Goal: Task Accomplishment & Management: Use online tool/utility

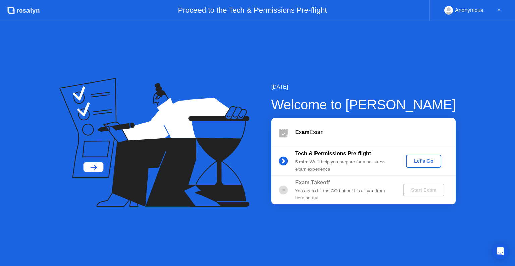
click at [420, 161] on div "Let's Go" at bounding box center [424, 161] width 30 height 5
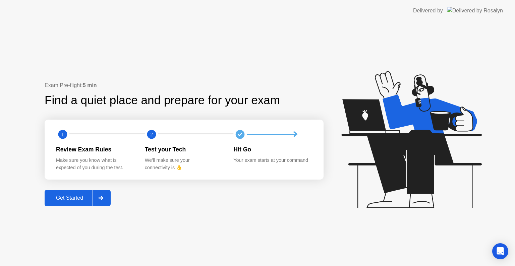
click at [58, 197] on div "Get Started" at bounding box center [70, 198] width 46 height 6
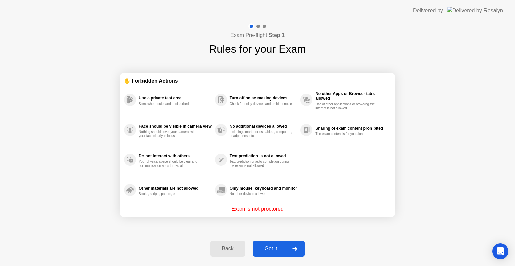
click at [271, 248] on div "Got it" at bounding box center [271, 249] width 32 height 6
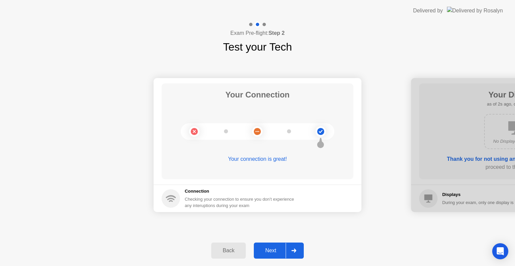
click at [271, 248] on div "Next" at bounding box center [271, 251] width 30 height 6
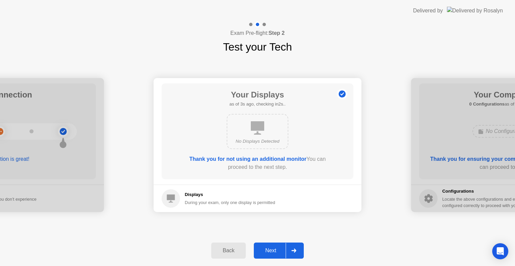
click at [271, 248] on div "Next" at bounding box center [271, 251] width 30 height 6
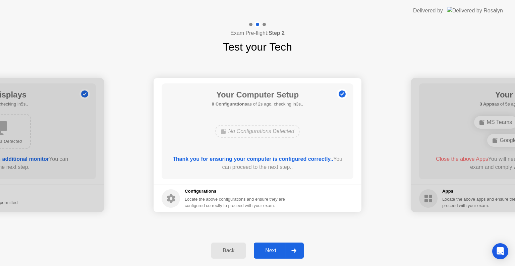
click at [271, 248] on div "Next" at bounding box center [271, 251] width 30 height 6
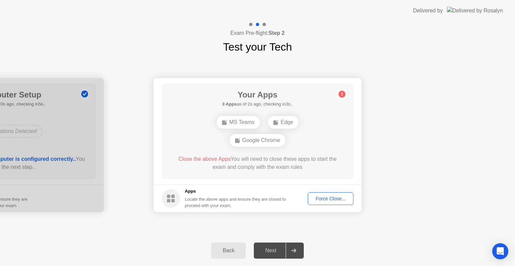
click at [330, 199] on div "Force Close..." at bounding box center [330, 198] width 41 height 5
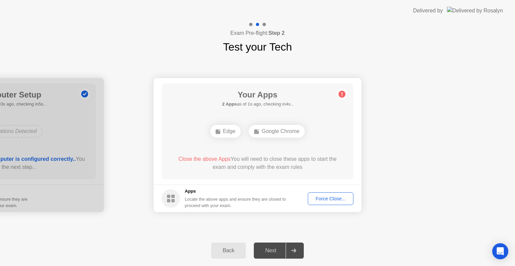
click at [341, 196] on div "Force Close..." at bounding box center [330, 198] width 41 height 5
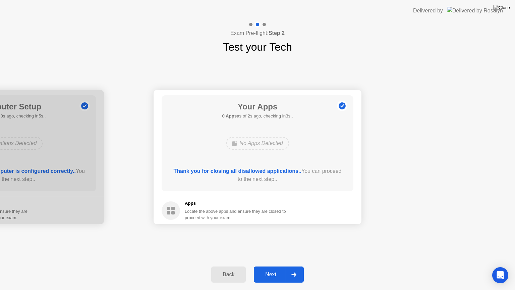
click at [275, 266] on div "Next" at bounding box center [271, 274] width 30 height 6
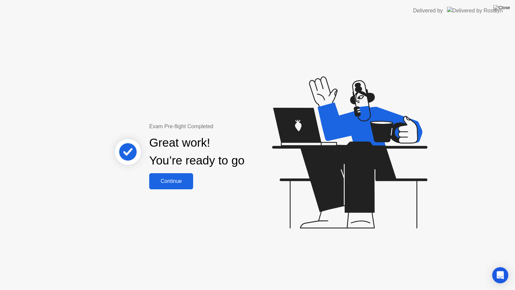
click at [186, 185] on button "Continue" at bounding box center [171, 181] width 44 height 16
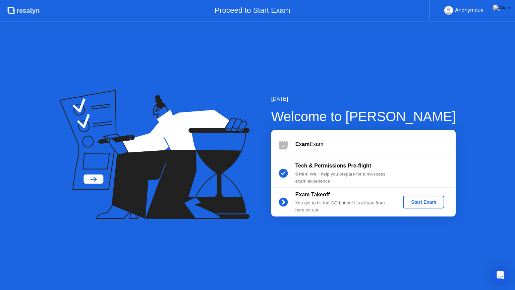
click at [434, 201] on div "Start Exam" at bounding box center [424, 201] width 36 height 5
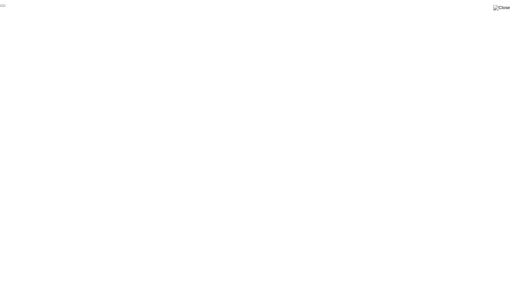
click div "End Proctoring Session"
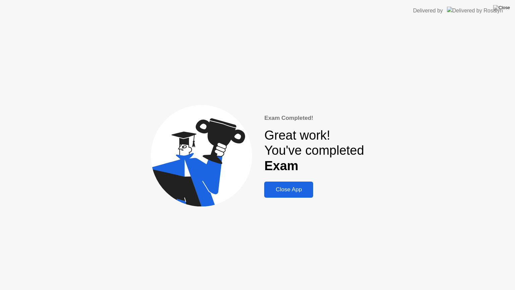
click at [309, 194] on button "Close App" at bounding box center [288, 189] width 49 height 16
